Goal: Task Accomplishment & Management: Manage account settings

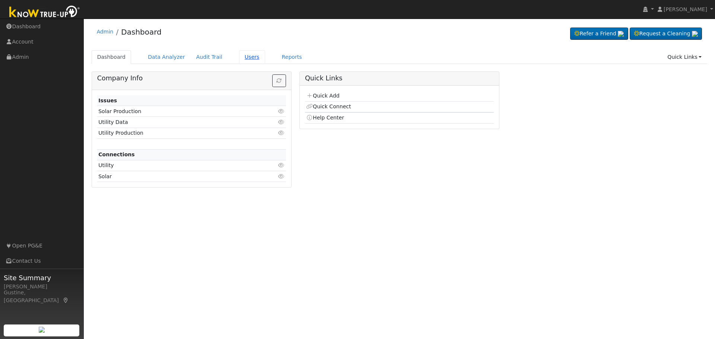
click at [239, 51] on link "Users" at bounding box center [252, 57] width 26 height 14
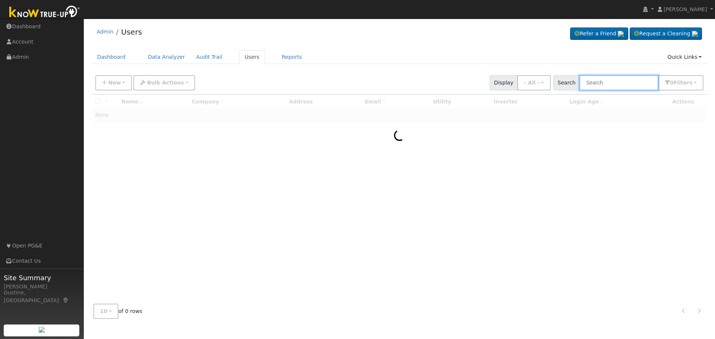
click at [597, 84] on input "text" at bounding box center [619, 82] width 79 height 15
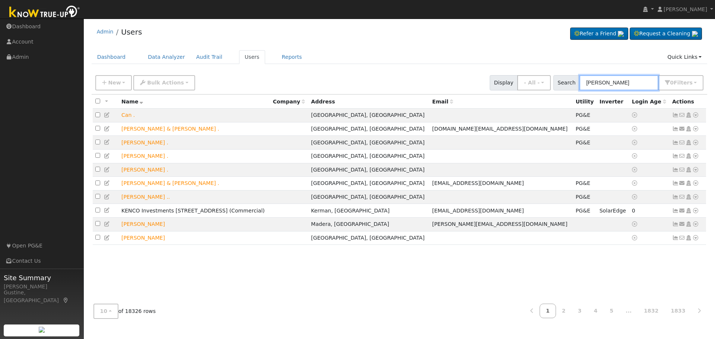
type input "[PERSON_NAME]"
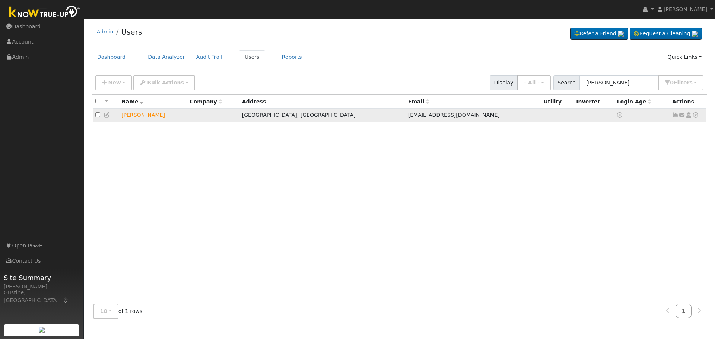
click at [675, 117] on icon at bounding box center [675, 114] width 7 height 5
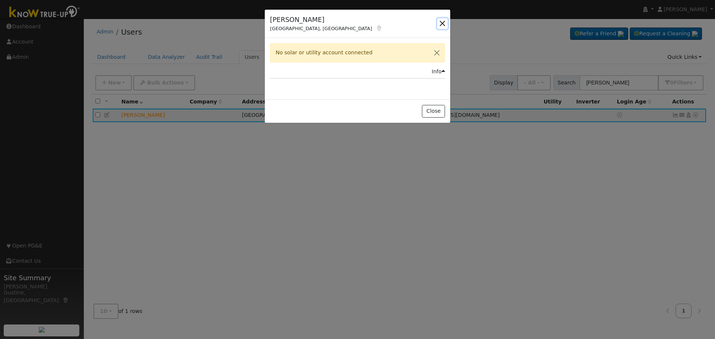
click at [441, 26] on button "button" at bounding box center [442, 23] width 10 height 10
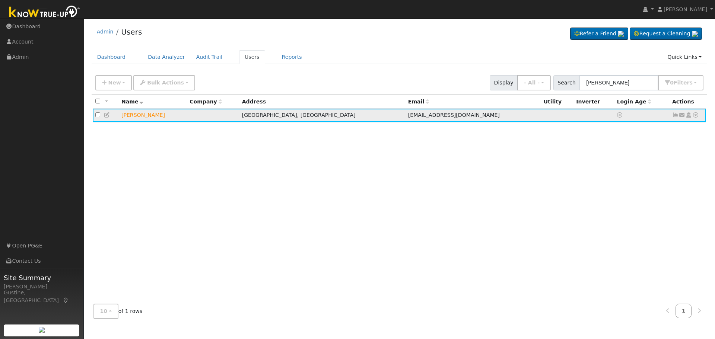
click at [694, 115] on icon at bounding box center [695, 114] width 7 height 5
click at [694, 128] on link "Data Analyzer" at bounding box center [671, 128] width 54 height 10
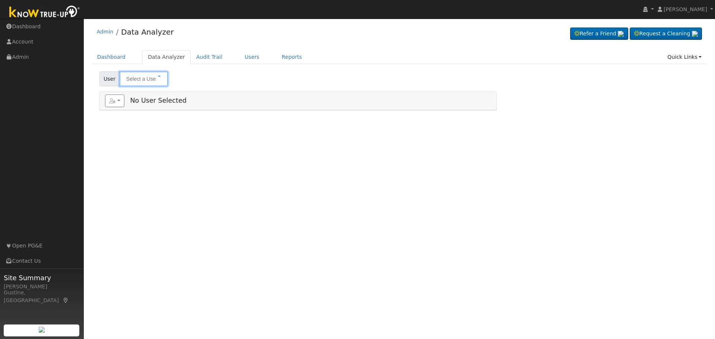
type input "[PERSON_NAME]"
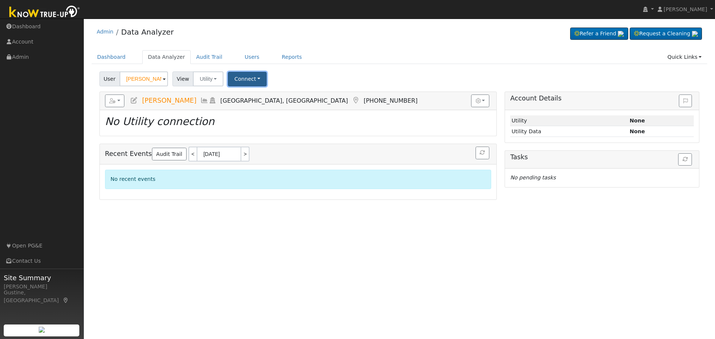
click at [253, 80] on button "Connect" at bounding box center [247, 79] width 39 height 15
click at [250, 94] on link "Select a Provider" at bounding box center [258, 95] width 58 height 10
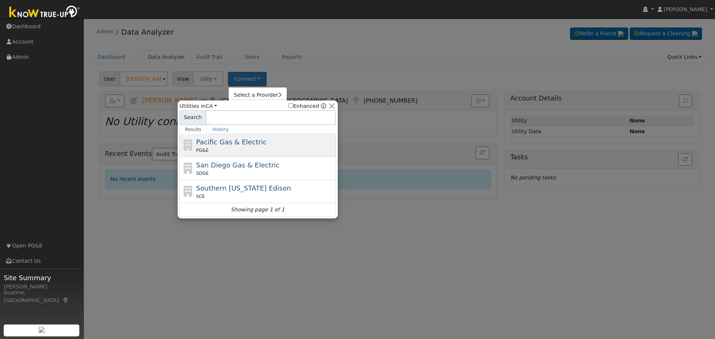
click at [246, 144] on span "Pacific Gas & Electric" at bounding box center [231, 142] width 70 height 8
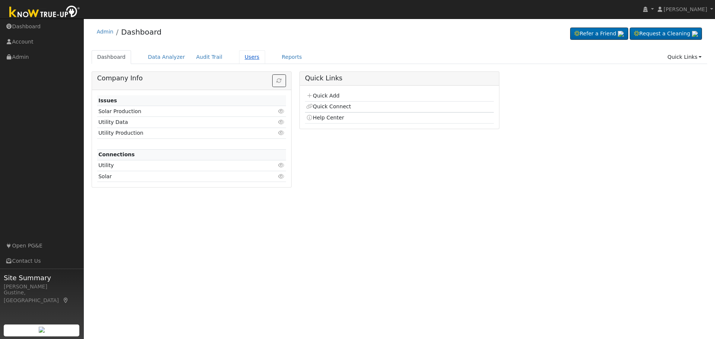
click at [245, 51] on link "Users" at bounding box center [252, 57] width 26 height 14
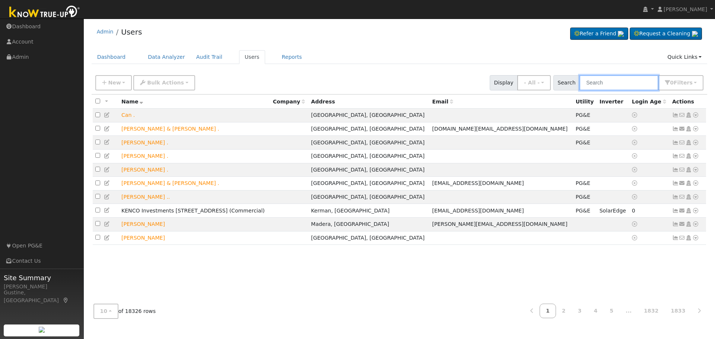
click at [647, 78] on input "text" at bounding box center [619, 82] width 79 height 15
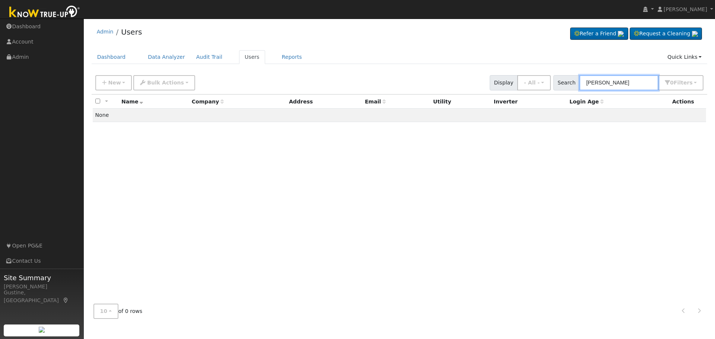
type input "[PERSON_NAME]"
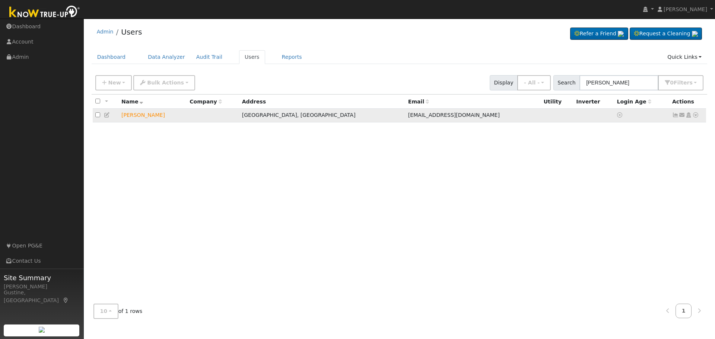
click at [697, 114] on icon at bounding box center [695, 114] width 7 height 5
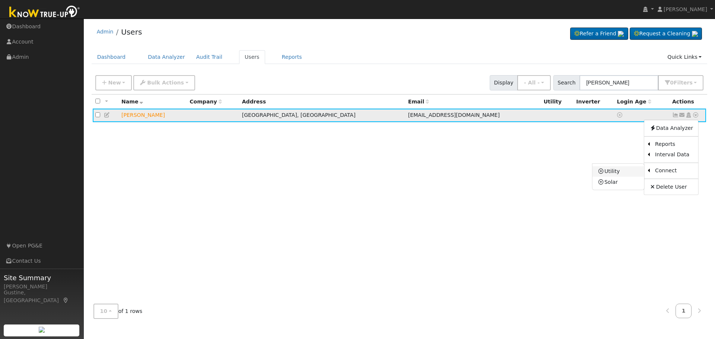
click at [625, 171] on link "Utility" at bounding box center [619, 172] width 52 height 10
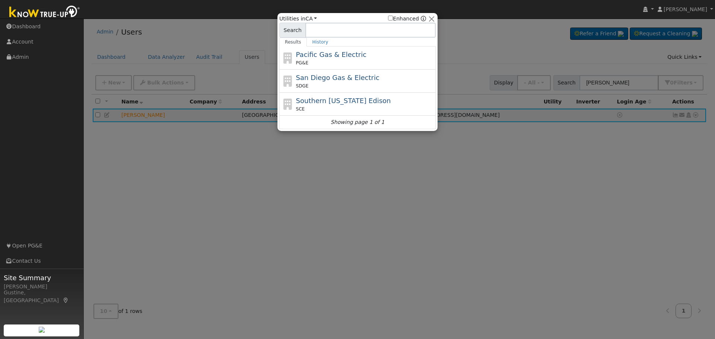
click at [317, 56] on span "Pacific Gas & Electric" at bounding box center [331, 55] width 70 height 8
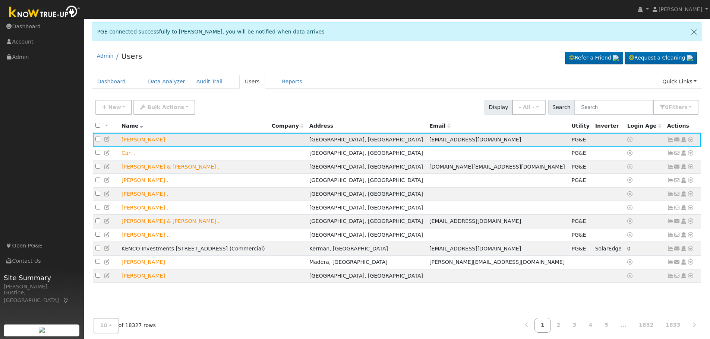
click at [672, 139] on icon at bounding box center [670, 139] width 7 height 5
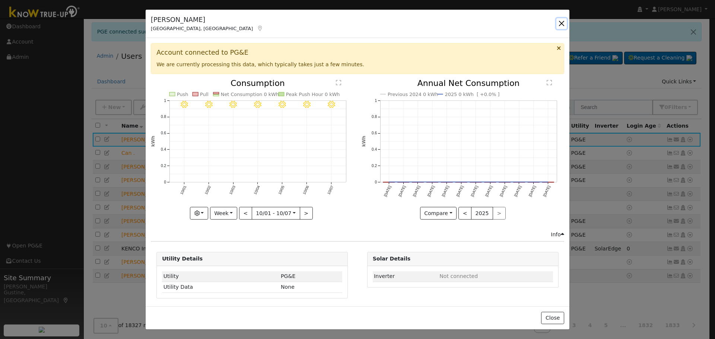
click at [564, 22] on button "button" at bounding box center [562, 23] width 10 height 10
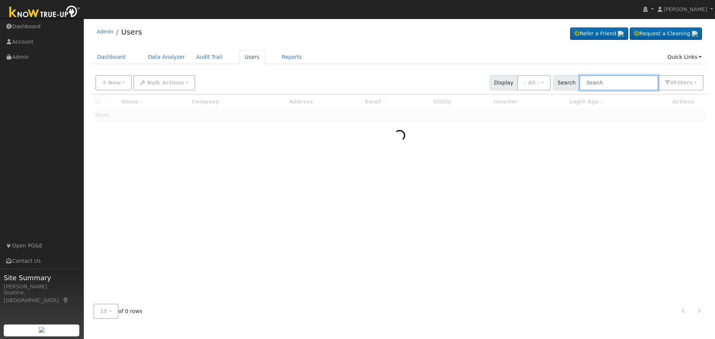
click at [627, 79] on input "text" at bounding box center [619, 82] width 79 height 15
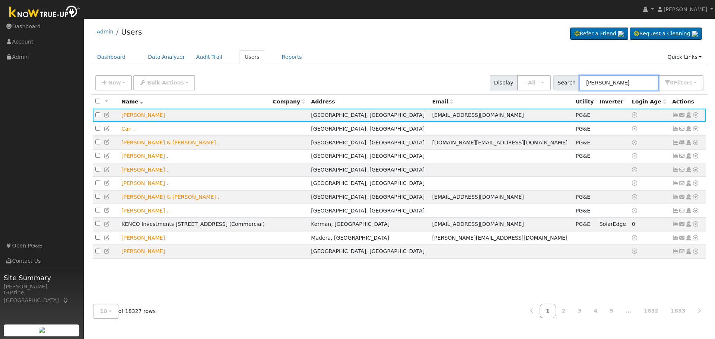
type input "[PERSON_NAME]"
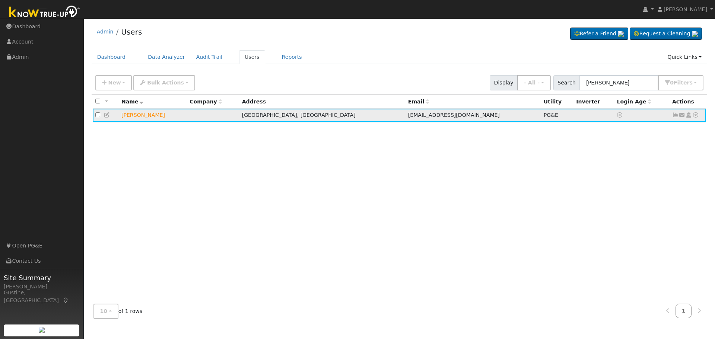
click at [674, 115] on icon at bounding box center [675, 114] width 7 height 5
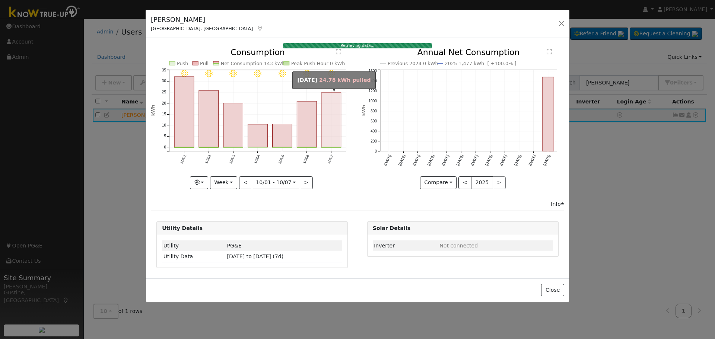
click at [339, 114] on rect "onclick=""" at bounding box center [332, 120] width 20 height 55
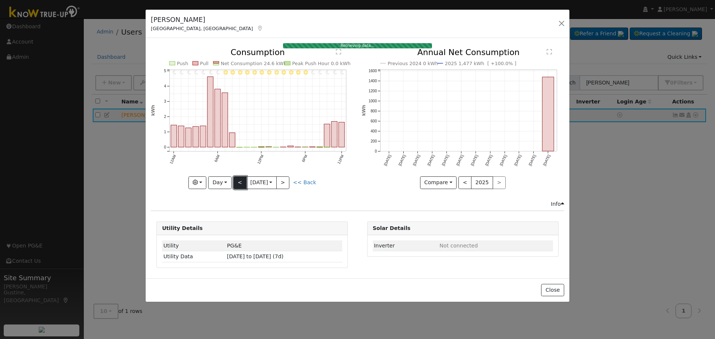
click at [237, 184] on button "<" at bounding box center [240, 183] width 13 height 13
click at [238, 183] on button "<" at bounding box center [240, 183] width 13 height 13
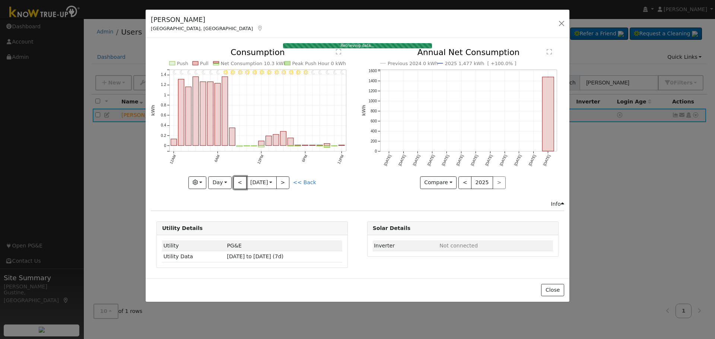
click at [239, 183] on button "<" at bounding box center [240, 183] width 13 height 13
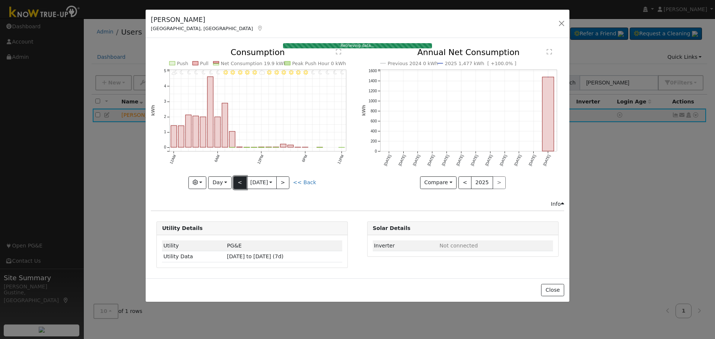
click at [241, 181] on button "<" at bounding box center [240, 183] width 13 height 13
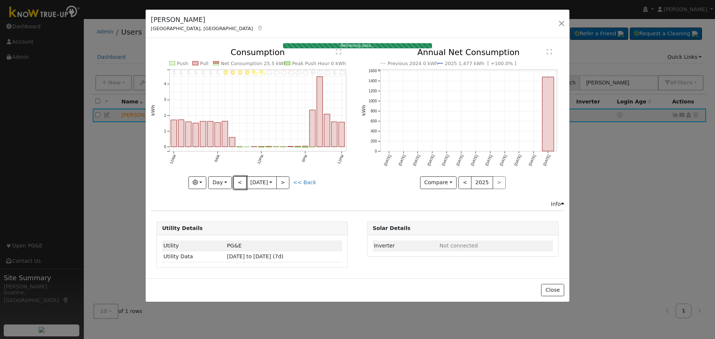
click at [242, 182] on button "<" at bounding box center [240, 183] width 13 height 13
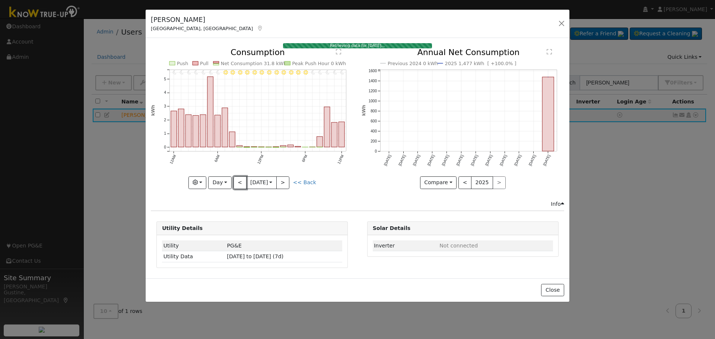
click at [242, 182] on button "<" at bounding box center [240, 183] width 13 height 13
type input "2025-09-30"
click at [557, 21] on button "button" at bounding box center [562, 23] width 10 height 10
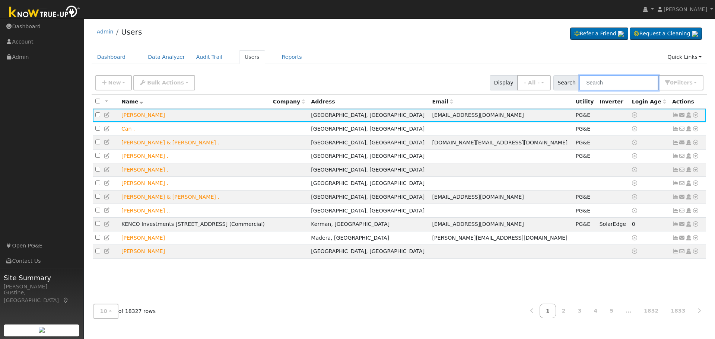
click at [633, 81] on input "text" at bounding box center [619, 82] width 79 height 15
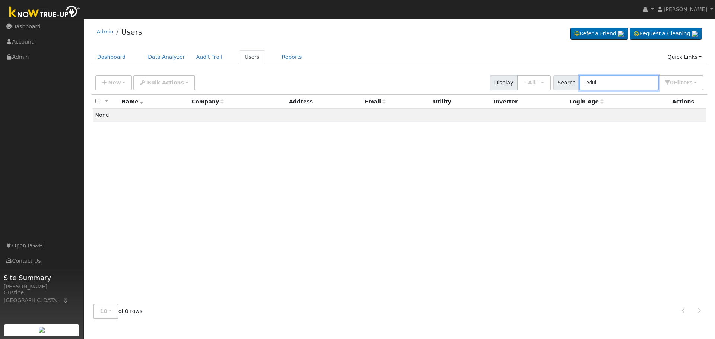
type input "edui"
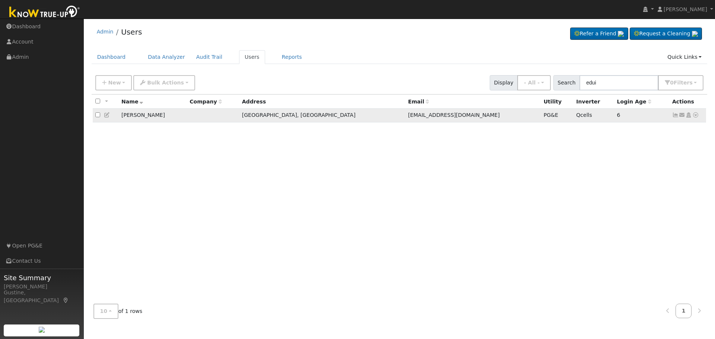
click at [676, 116] on icon at bounding box center [675, 114] width 7 height 5
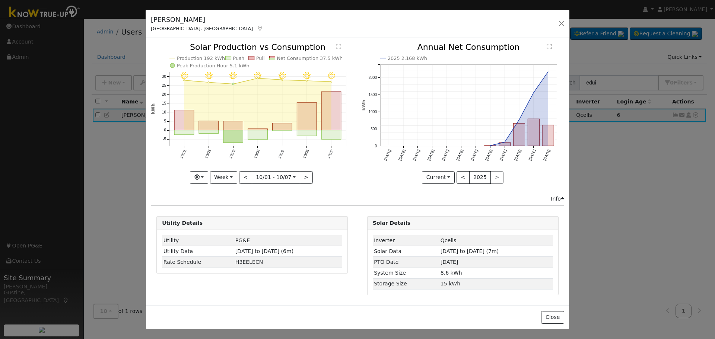
click at [334, 114] on rect "onclick=""" at bounding box center [332, 111] width 20 height 39
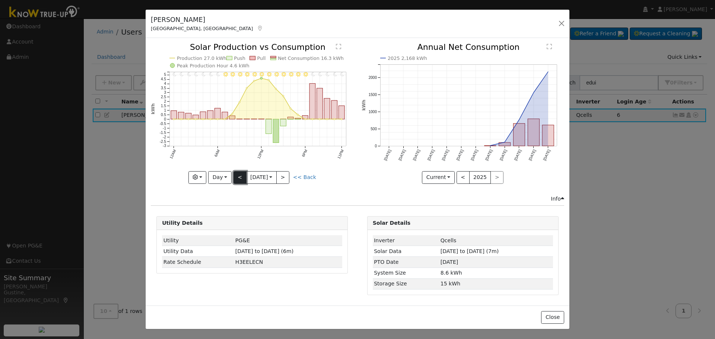
click at [237, 175] on button "<" at bounding box center [240, 177] width 13 height 13
click at [235, 175] on button "<" at bounding box center [240, 177] width 13 height 13
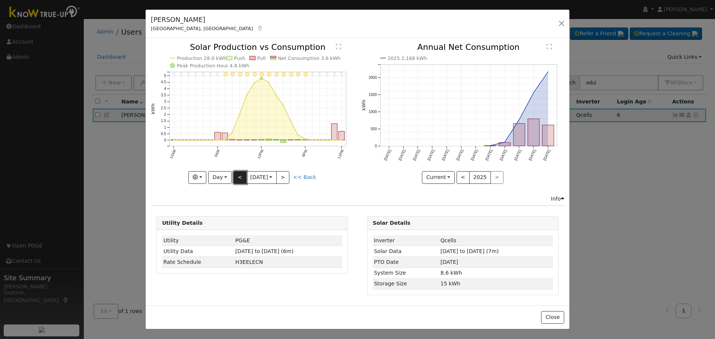
click at [235, 175] on button "<" at bounding box center [240, 177] width 13 height 13
type input "[DATE]"
